Goal: Feedback & Contribution: Submit feedback/report problem

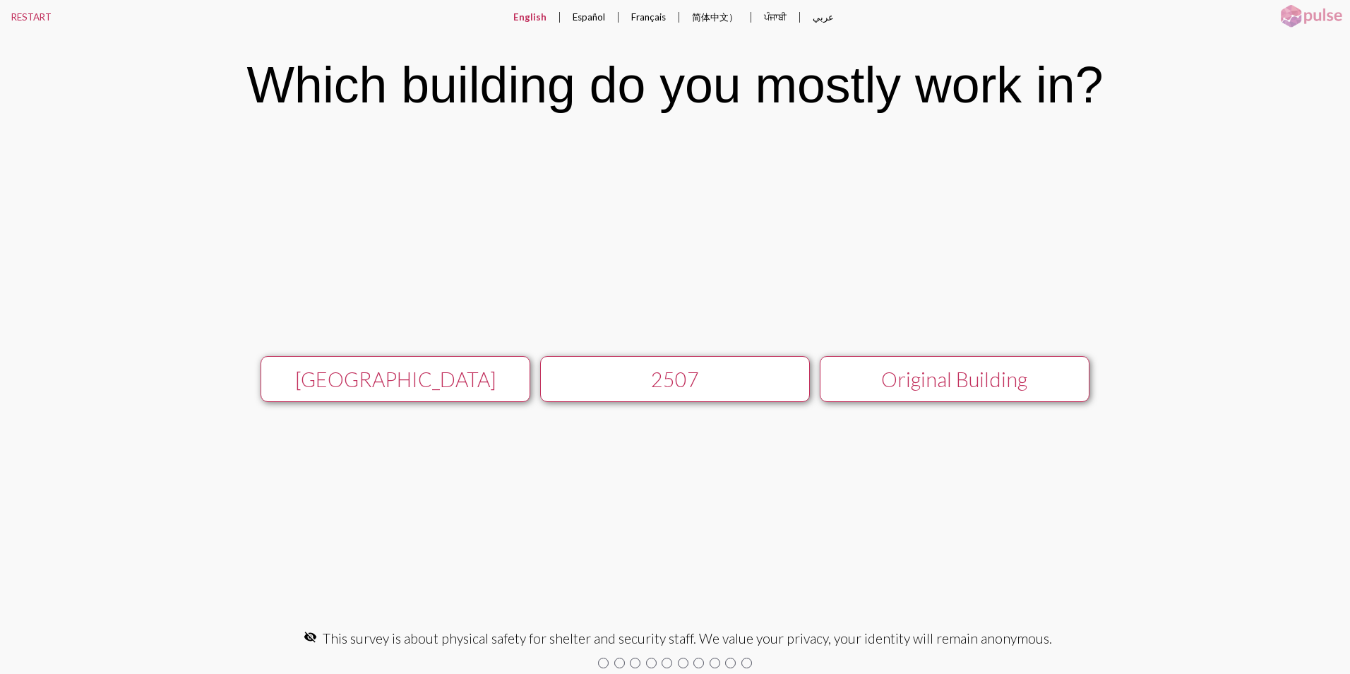
click at [460, 382] on div "[GEOGRAPHIC_DATA]" at bounding box center [395, 379] width 241 height 24
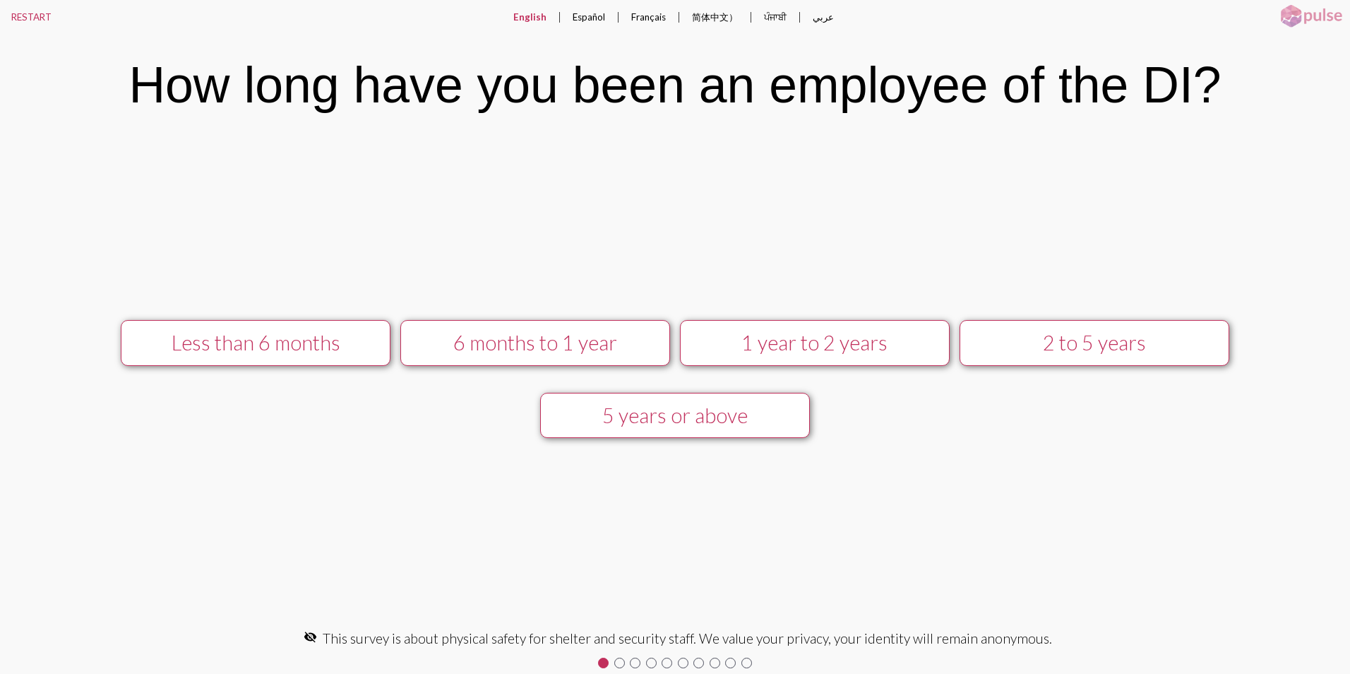
click at [699, 407] on div "5 years or above" at bounding box center [674, 415] width 241 height 24
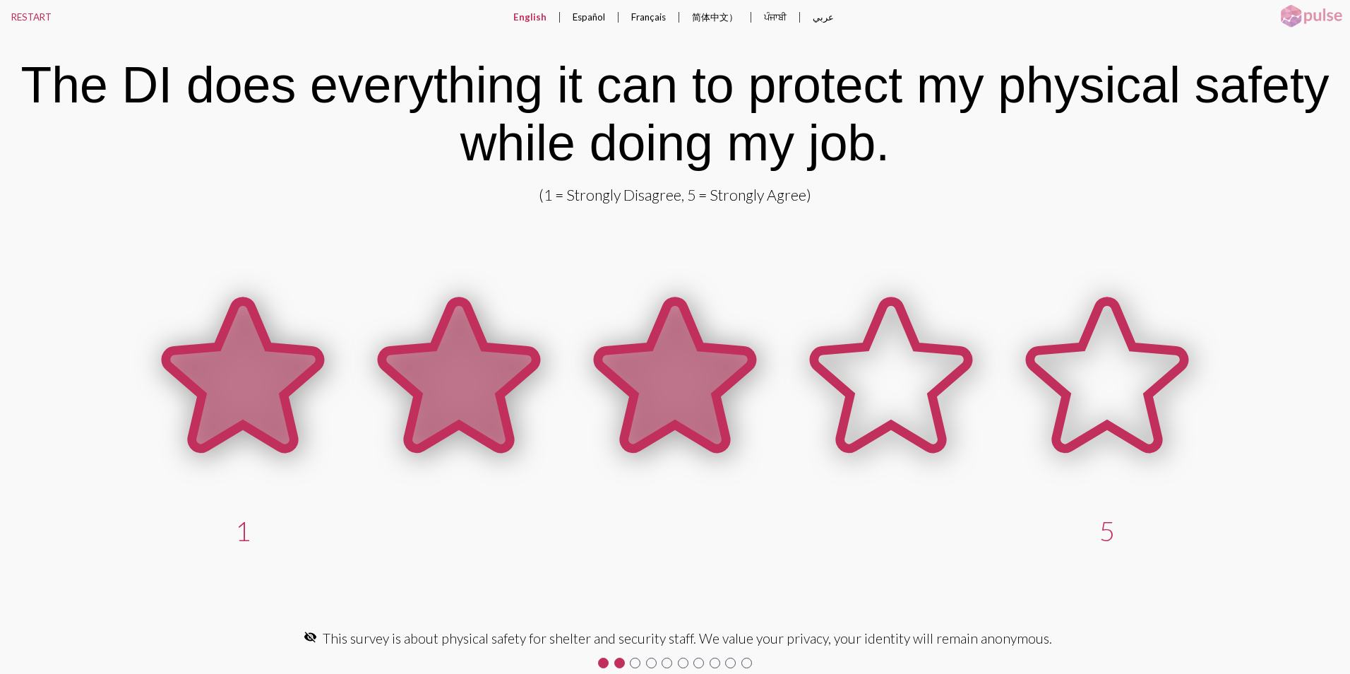
click at [650, 405] on icon at bounding box center [675, 375] width 154 height 147
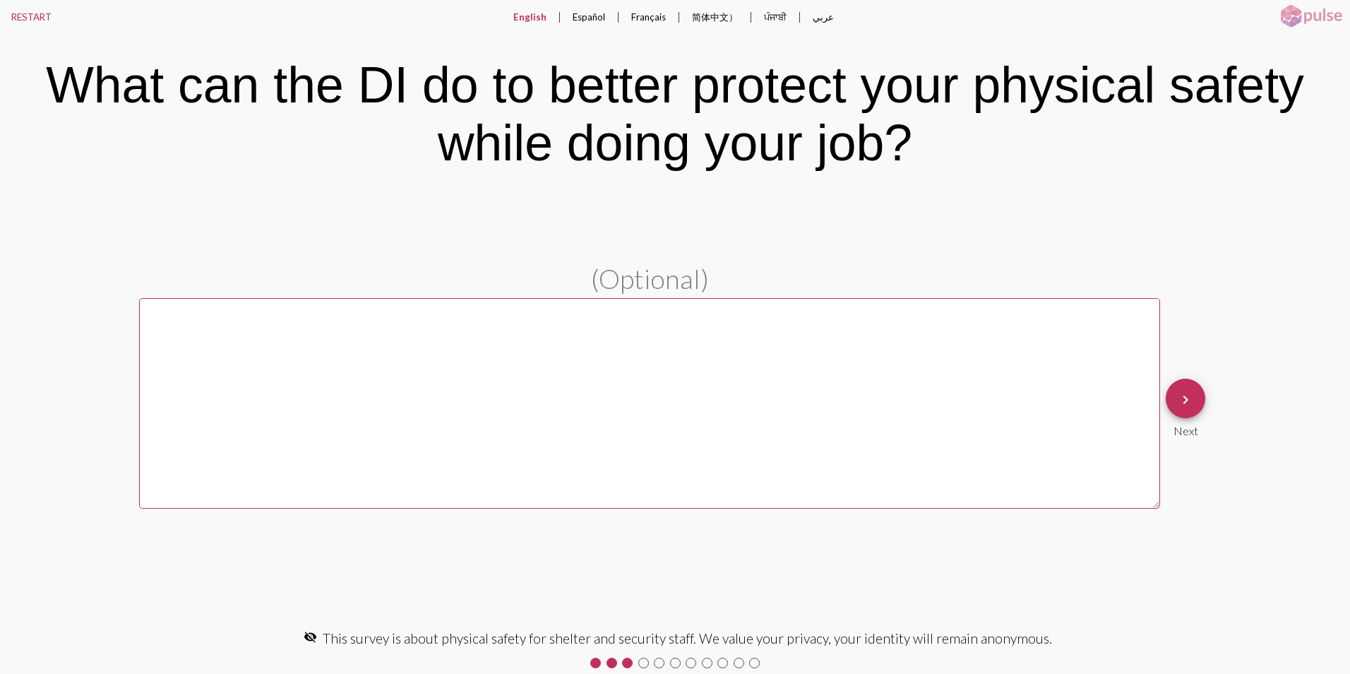
click at [462, 363] on textarea at bounding box center [649, 403] width 1021 height 210
click at [1179, 400] on mat-icon "keyboard_arrow_right" at bounding box center [1185, 399] width 17 height 17
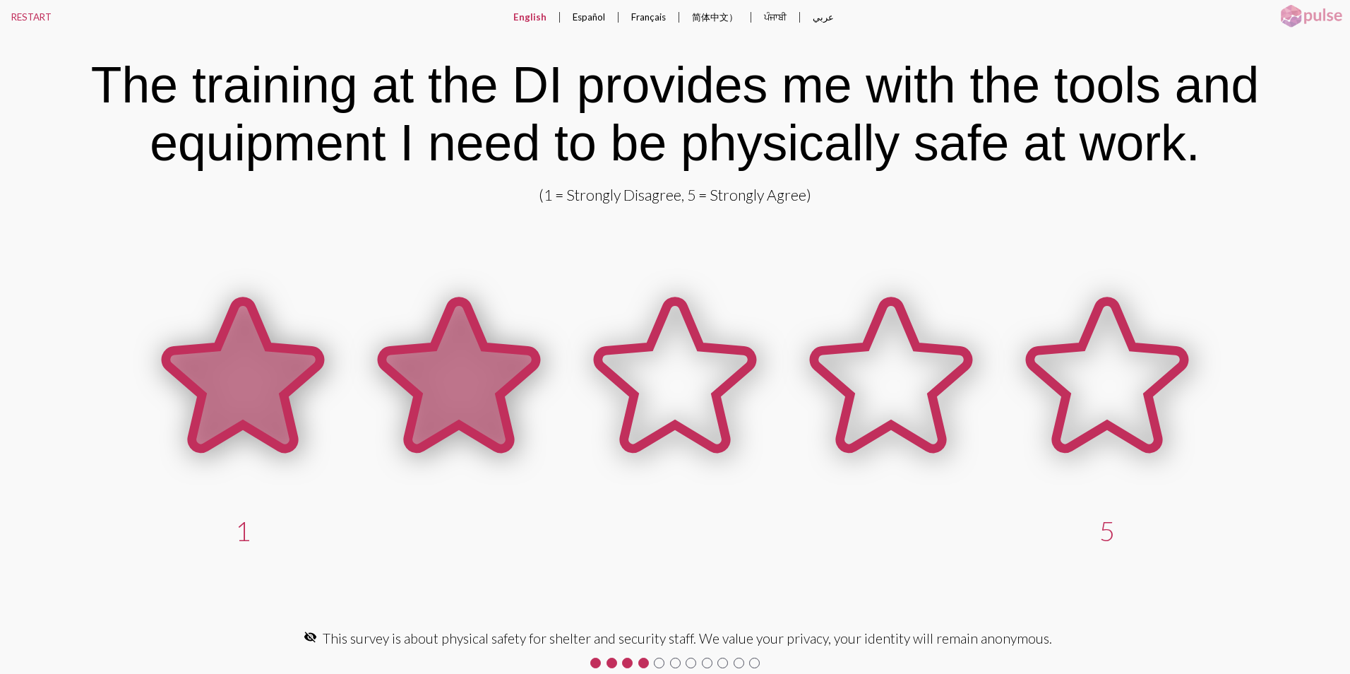
click at [430, 379] on icon at bounding box center [459, 375] width 154 height 147
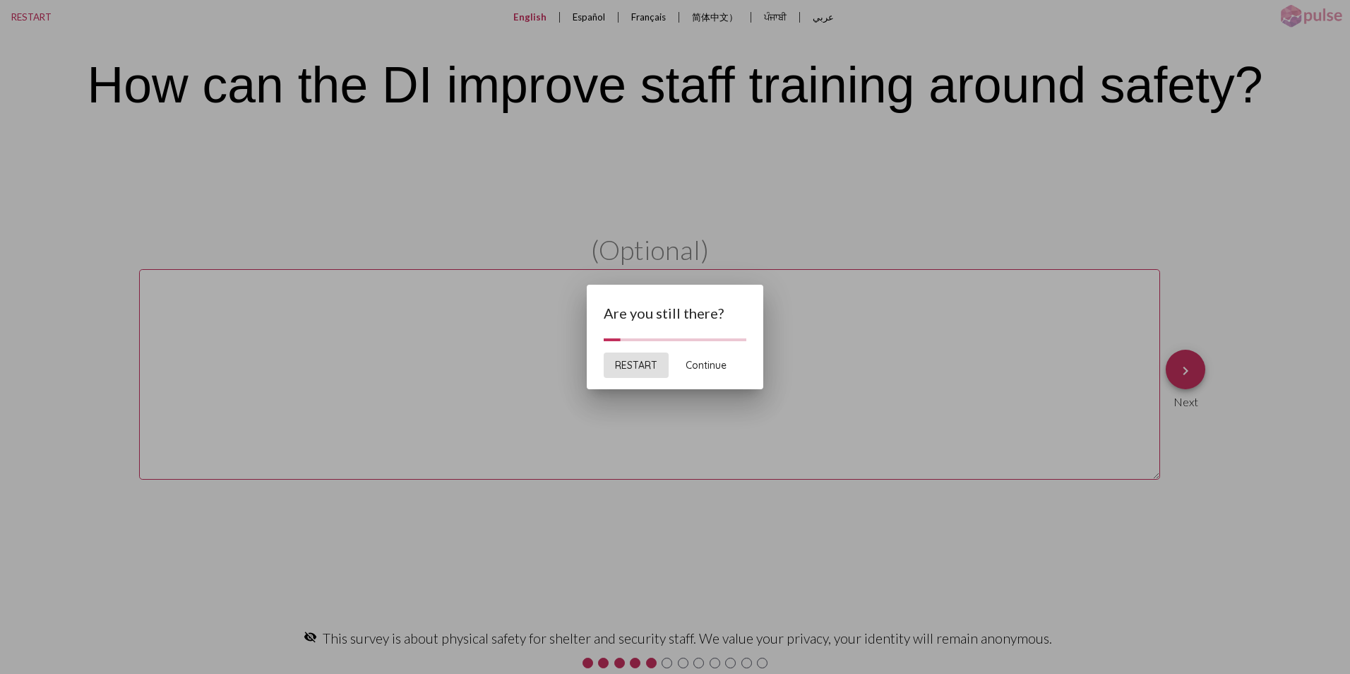
click at [719, 364] on span "Continue" at bounding box center [706, 365] width 41 height 13
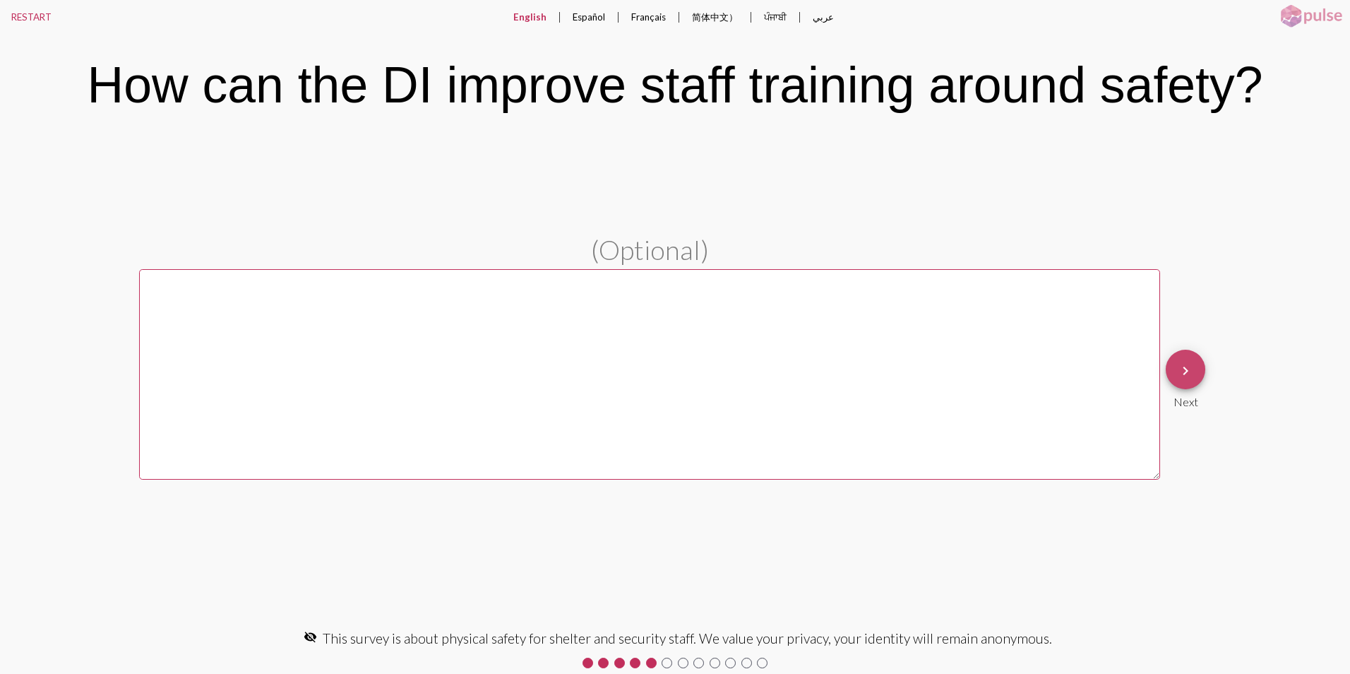
click at [1187, 371] on mat-icon "keyboard_arrow_right" at bounding box center [1185, 370] width 17 height 17
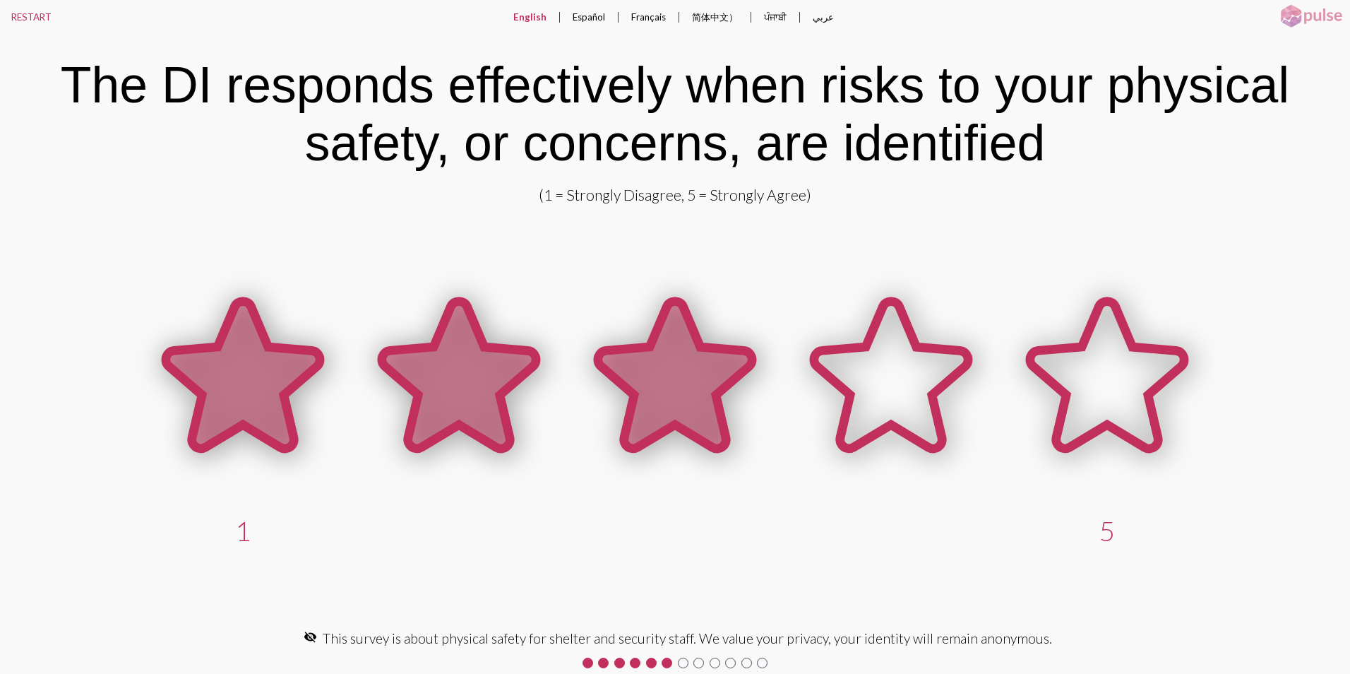
click at [695, 397] on icon at bounding box center [675, 375] width 154 height 147
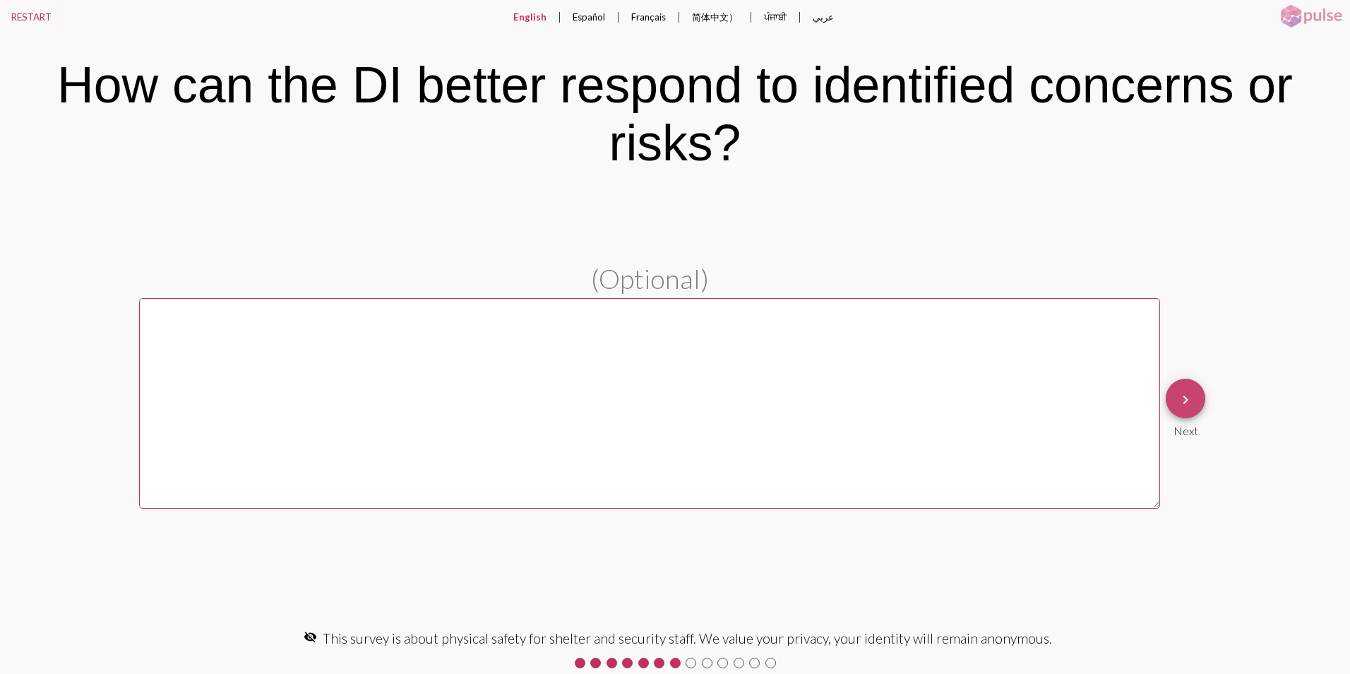
click at [1188, 400] on mat-icon "keyboard_arrow_right" at bounding box center [1185, 399] width 17 height 17
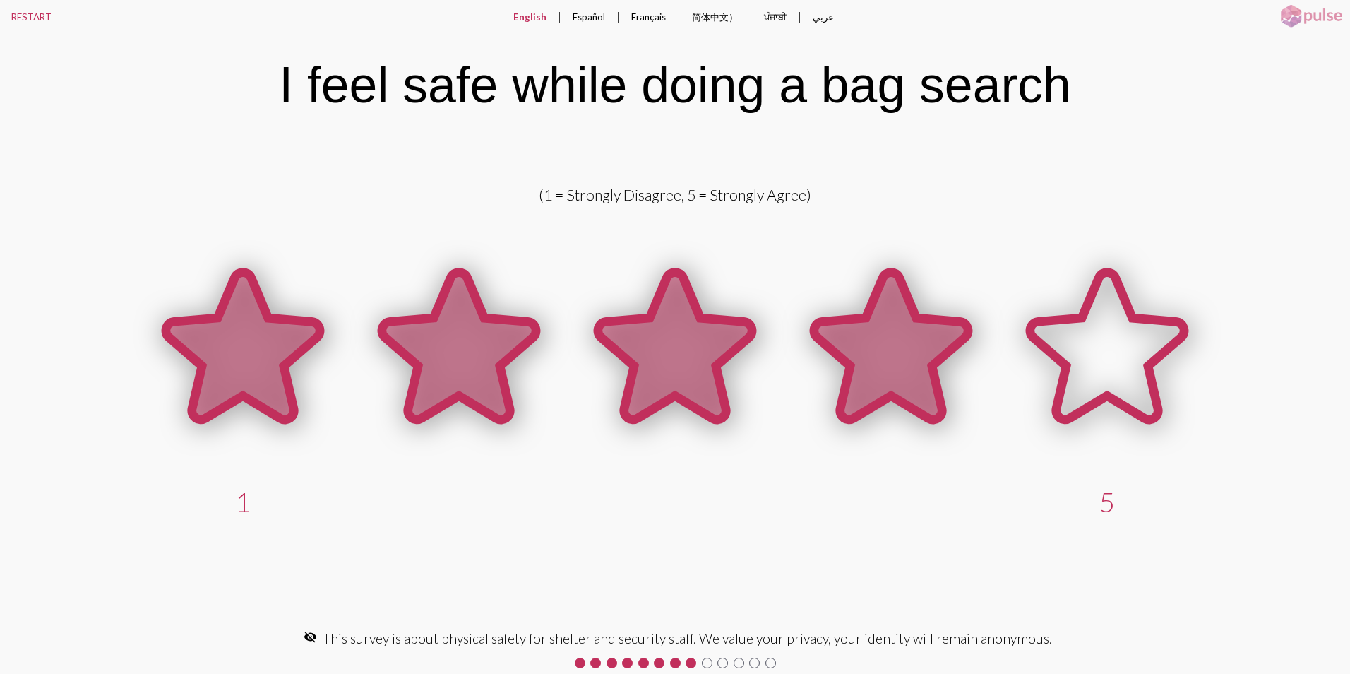
click at [917, 360] on icon at bounding box center [891, 346] width 154 height 147
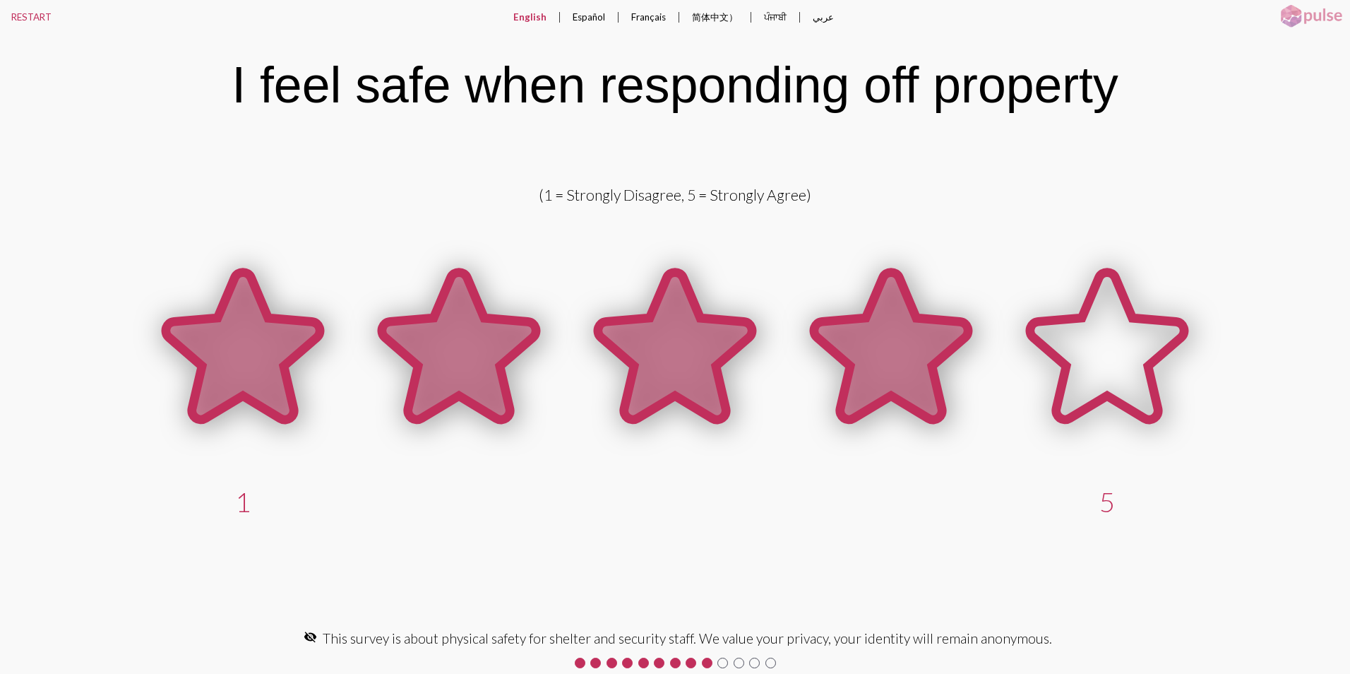
click at [925, 376] on icon at bounding box center [891, 346] width 154 height 147
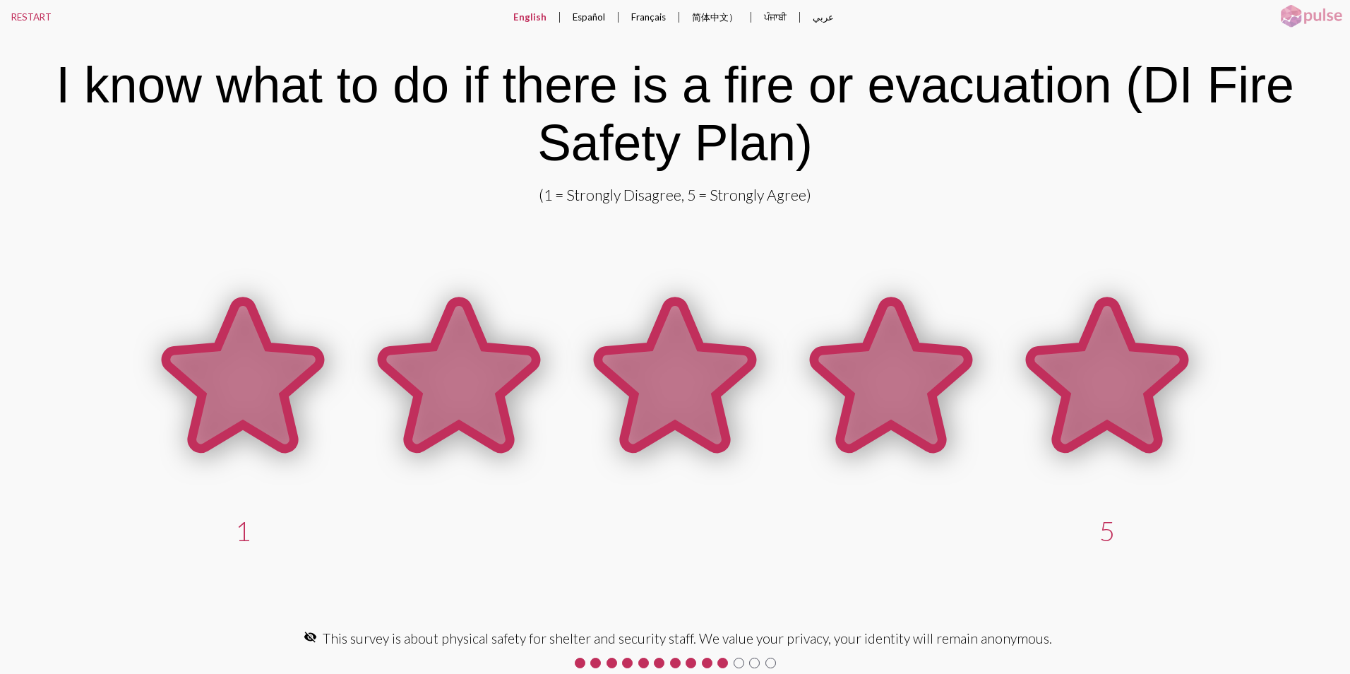
click at [1082, 378] on icon at bounding box center [1107, 375] width 154 height 147
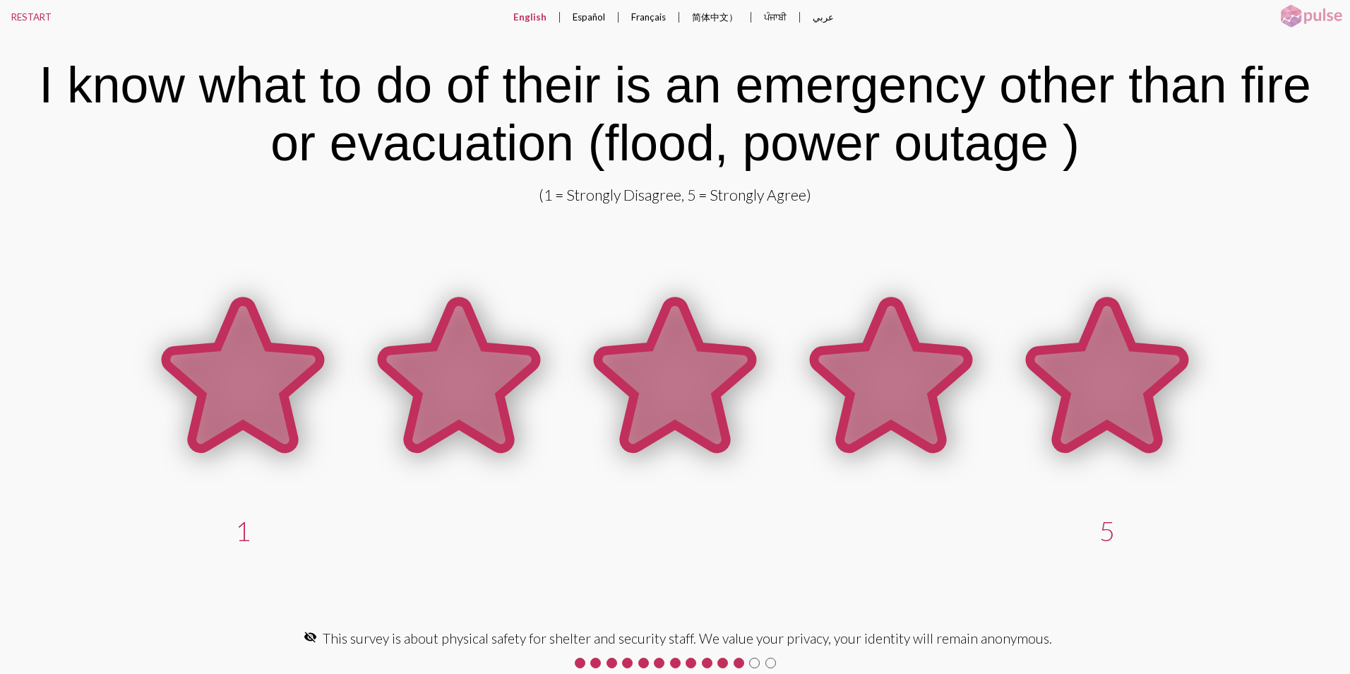
click at [1072, 379] on icon at bounding box center [1107, 375] width 154 height 147
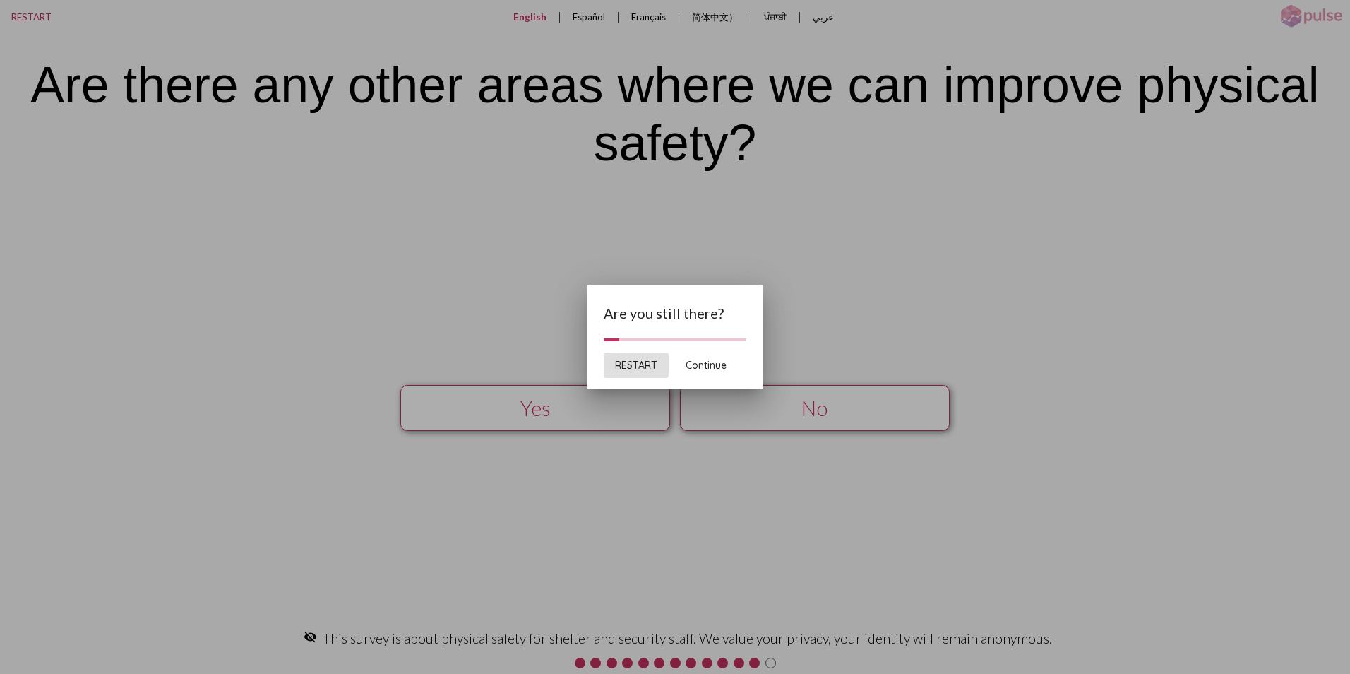
click at [708, 373] on button "Continue" at bounding box center [706, 364] width 64 height 25
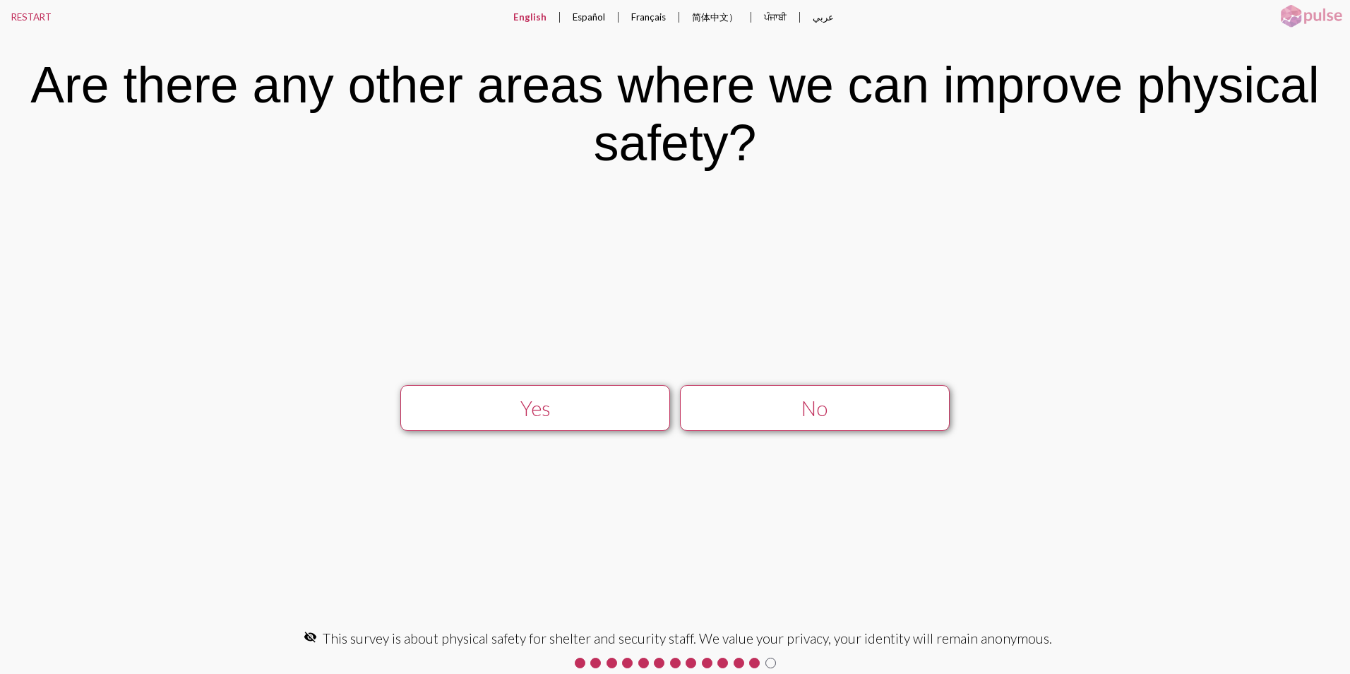
click at [544, 410] on div "Yes" at bounding box center [534, 408] width 241 height 24
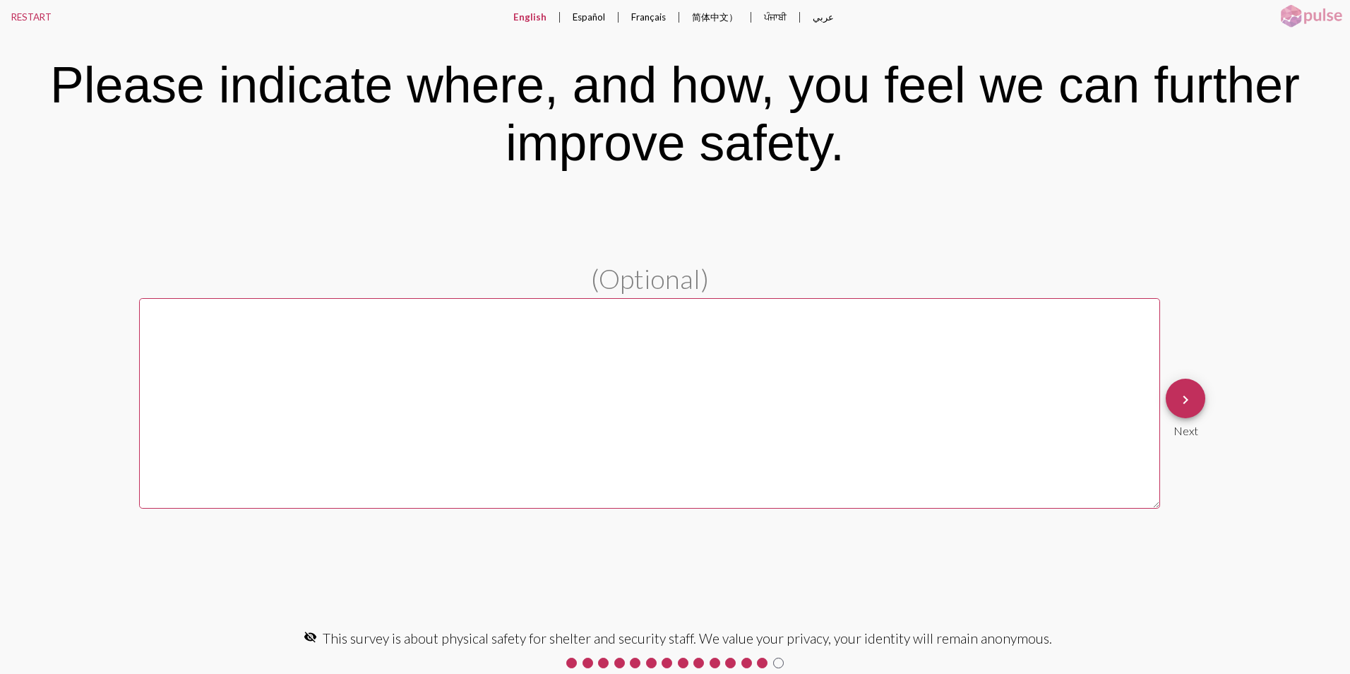
click at [357, 335] on textarea at bounding box center [649, 403] width 1021 height 210
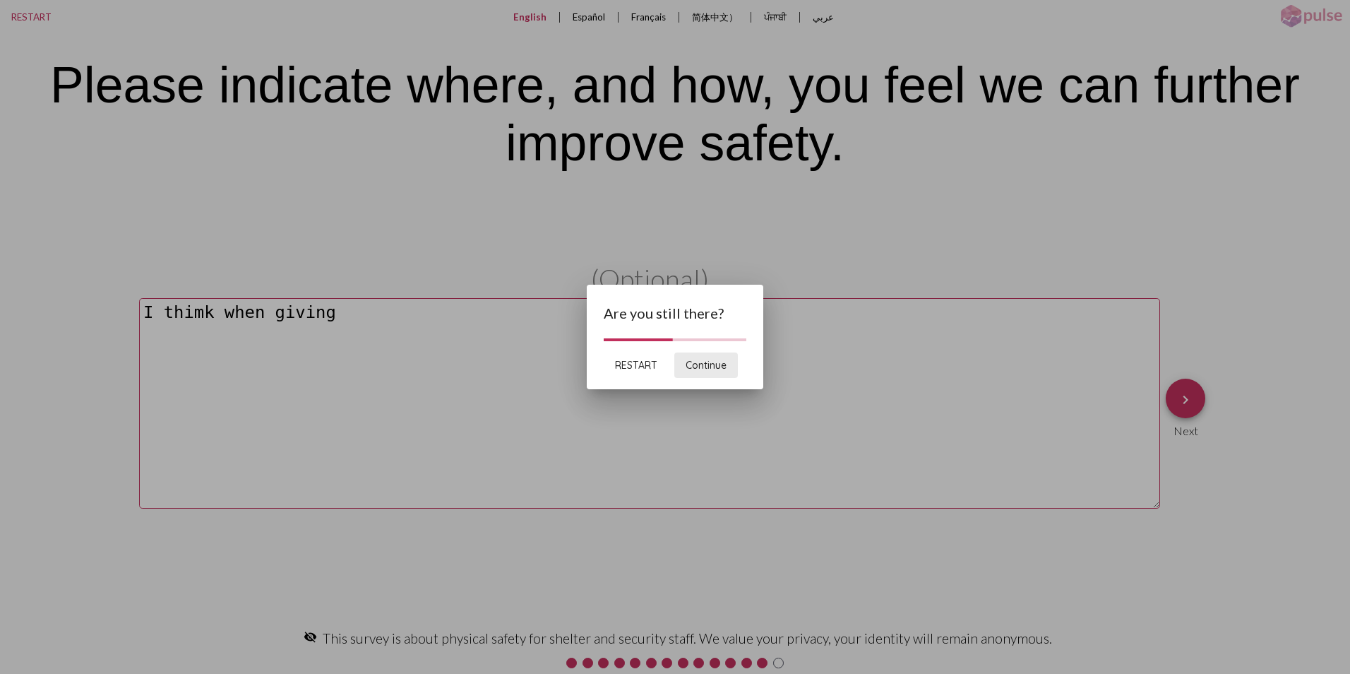
drag, startPoint x: 687, startPoint y: 363, endPoint x: 629, endPoint y: 394, distance: 65.7
click at [687, 362] on span "Continue" at bounding box center [706, 365] width 41 height 13
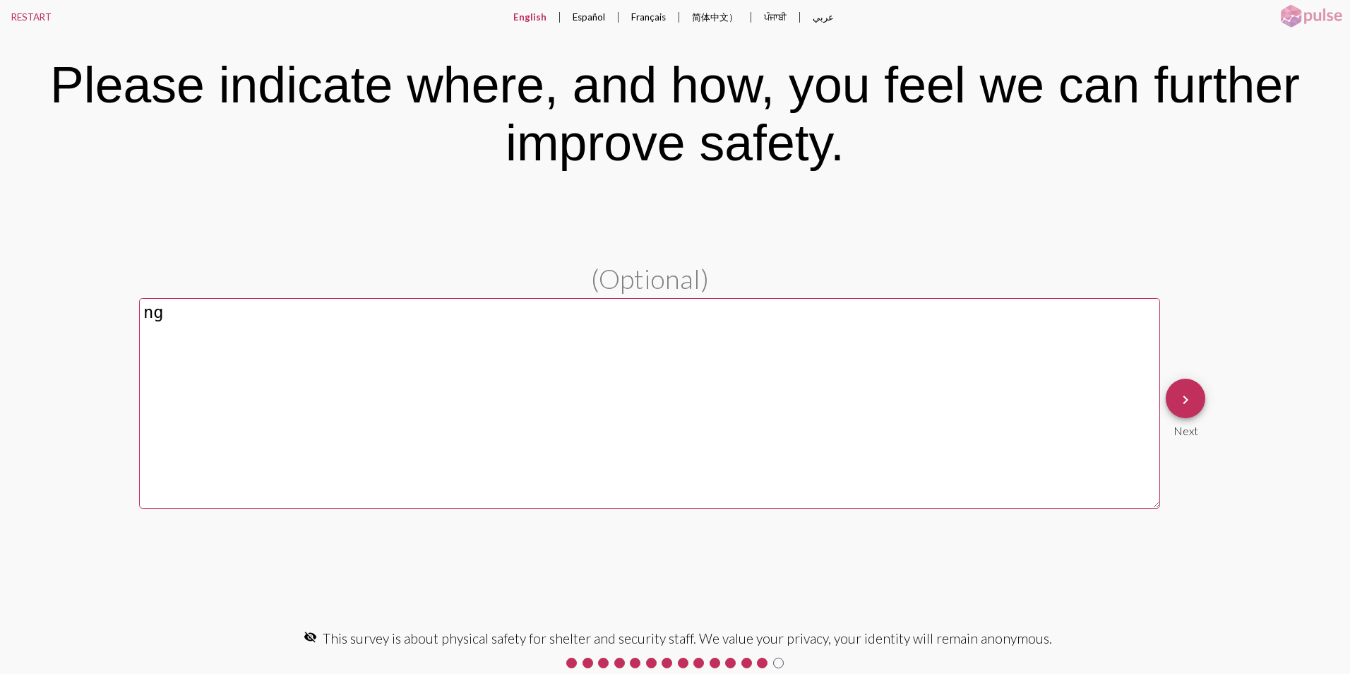
type textarea "g"
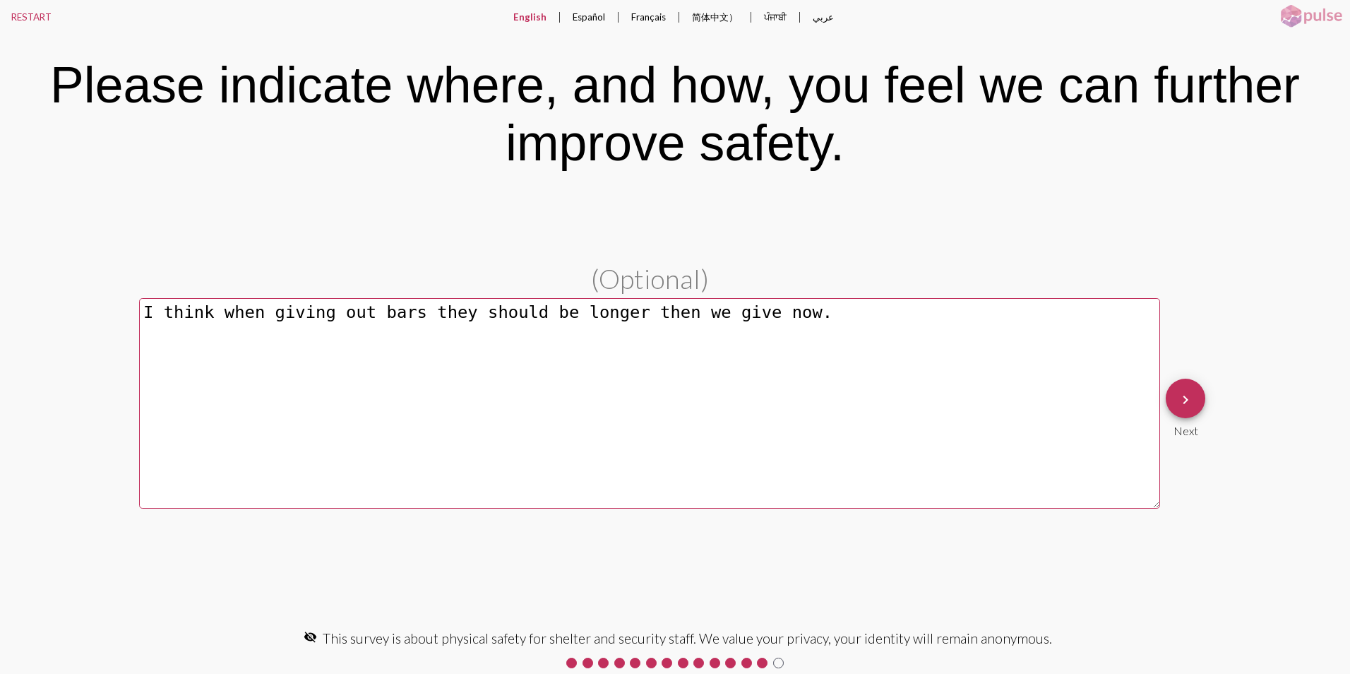
type textarea "I think when giving out bars they should be longer then we give now."
click at [1183, 397] on mat-icon "keyboard_arrow_right" at bounding box center [1185, 399] width 17 height 17
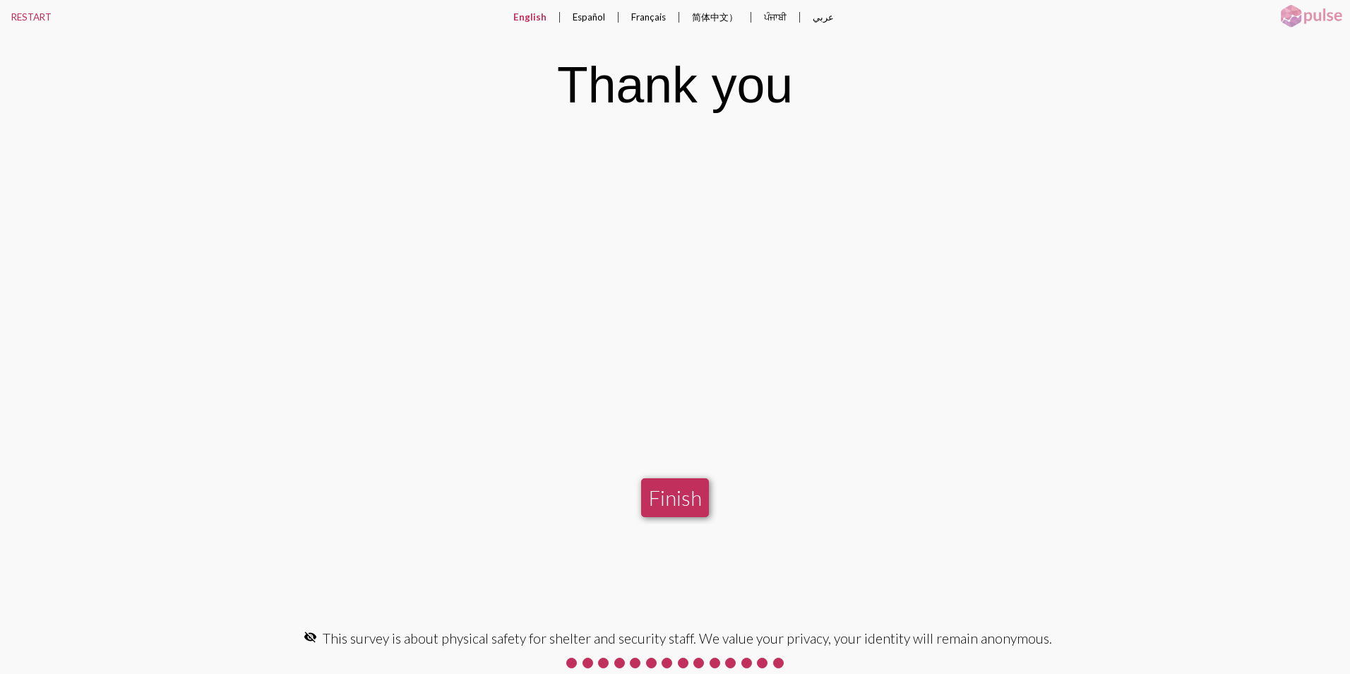
click at [672, 503] on button "Finish" at bounding box center [675, 497] width 68 height 39
